Goal: Find specific page/section: Find specific page/section

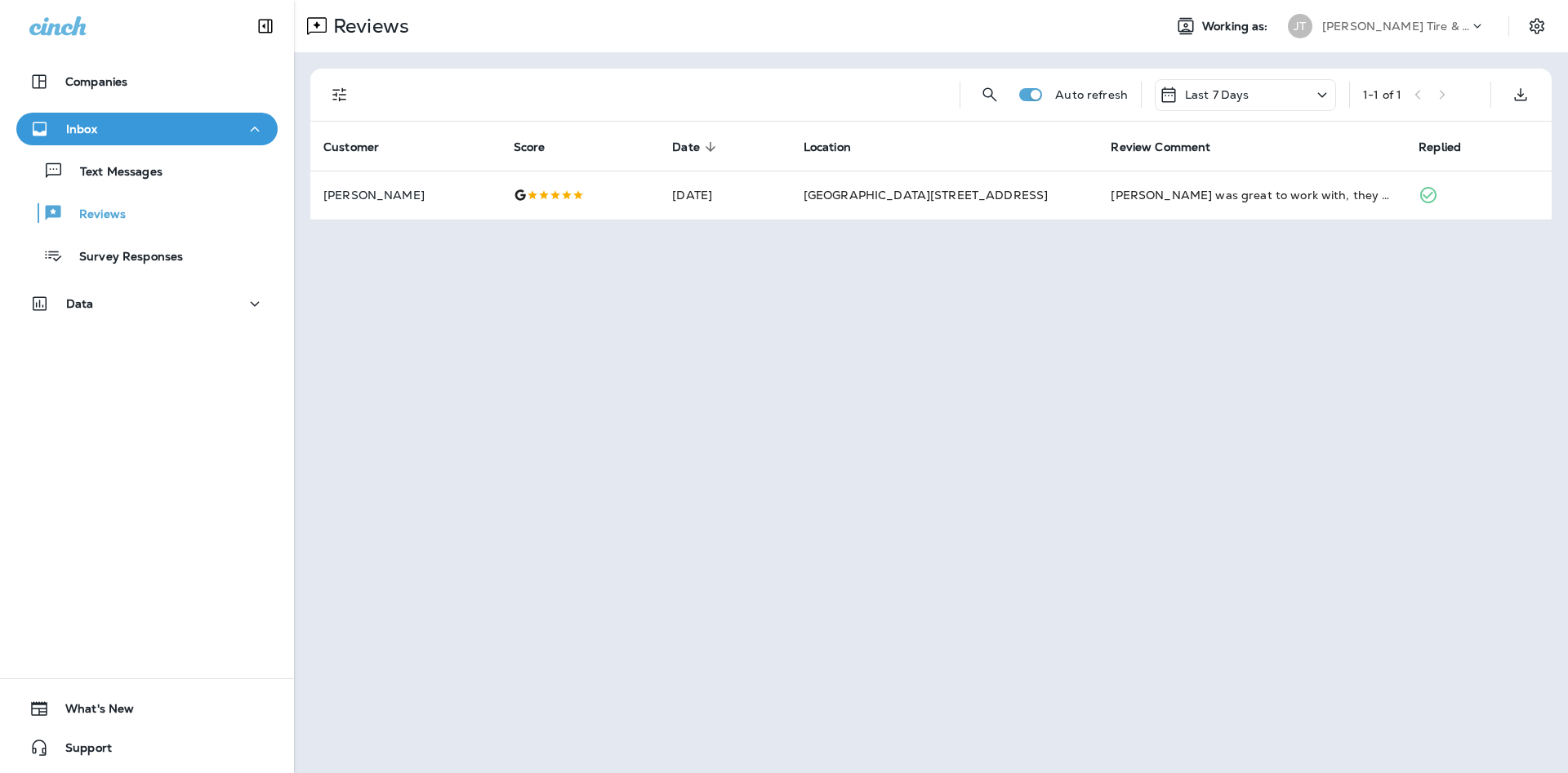
click at [133, 188] on div "Text Messages Reviews Survey Responses" at bounding box center [147, 209] width 261 height 127
click at [133, 182] on div "Text Messages" at bounding box center [93, 171] width 140 height 25
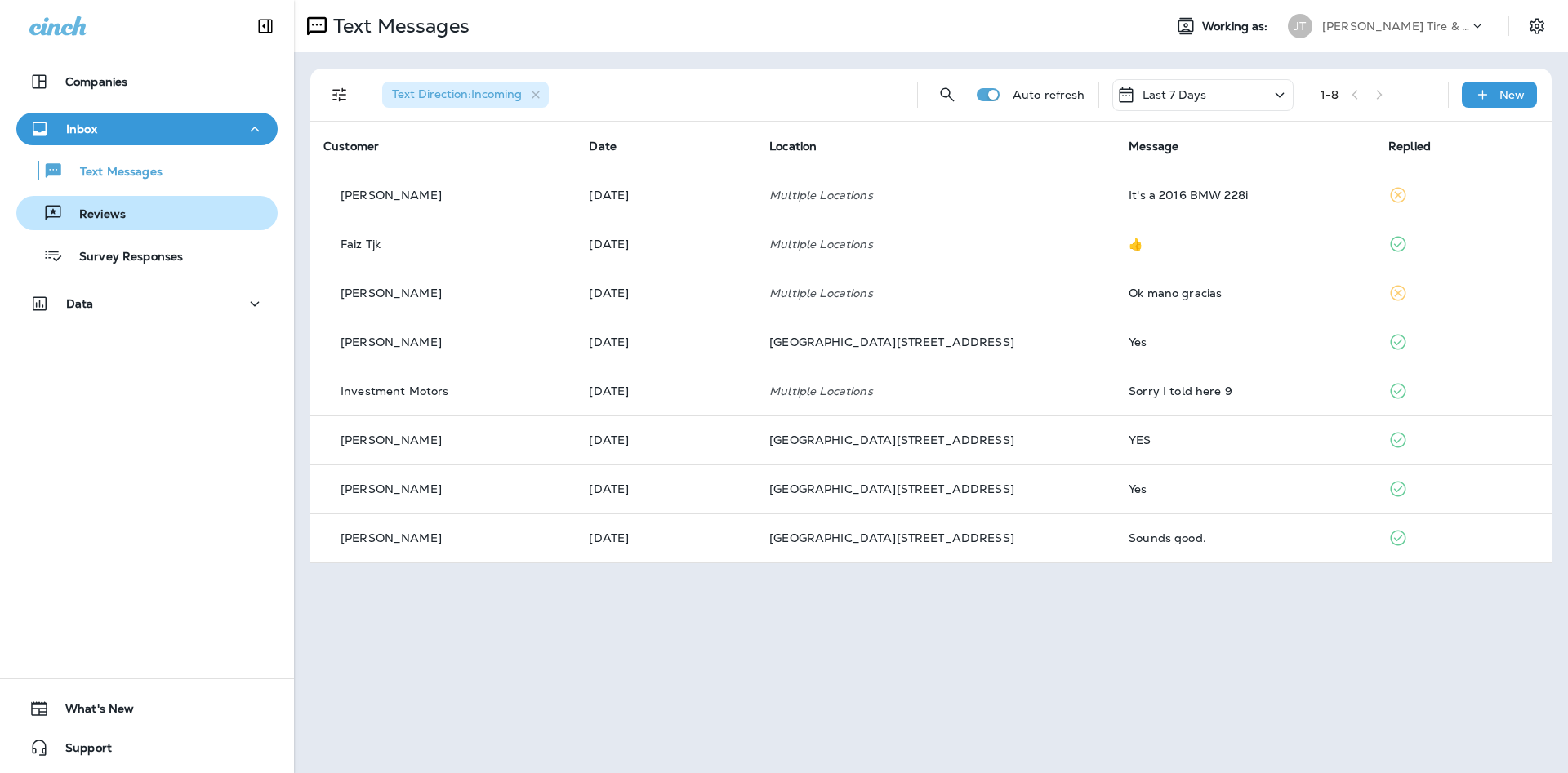
click at [201, 217] on div "Reviews" at bounding box center [147, 213] width 248 height 25
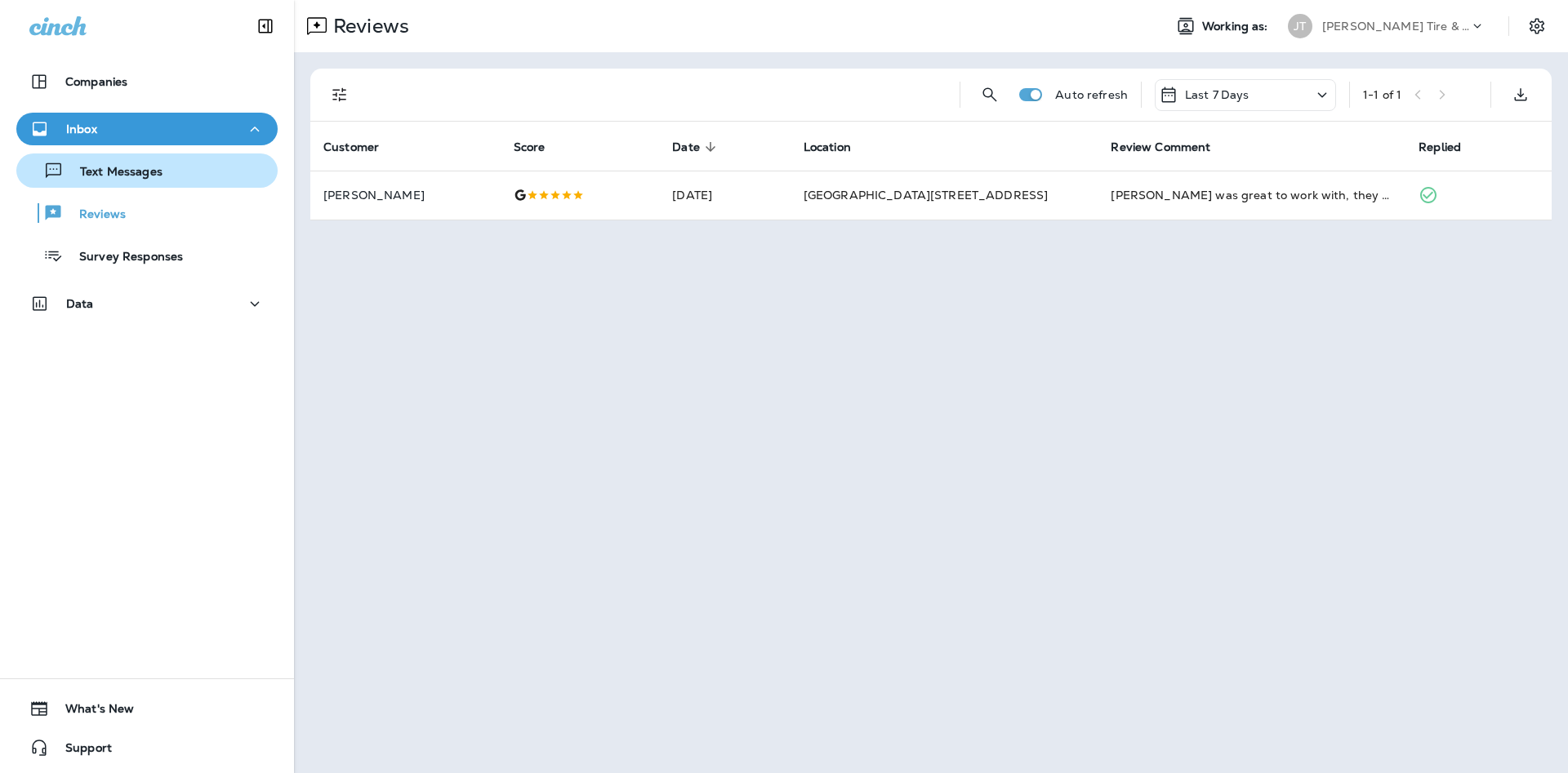
click at [206, 179] on div "Text Messages" at bounding box center [147, 171] width 248 height 25
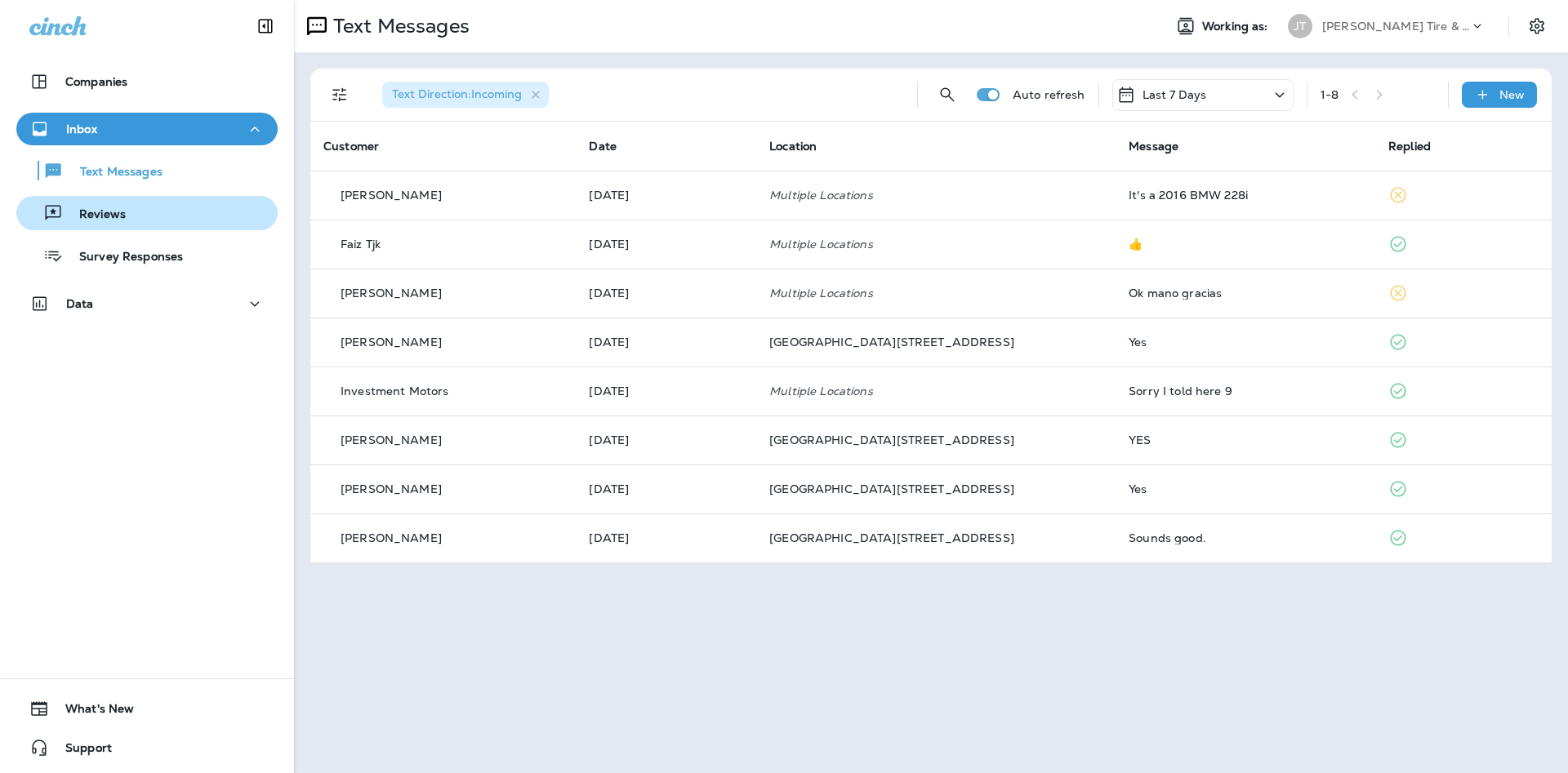
click at [193, 208] on div "Reviews" at bounding box center [147, 213] width 248 height 25
